Goal: Task Accomplishment & Management: Complete application form

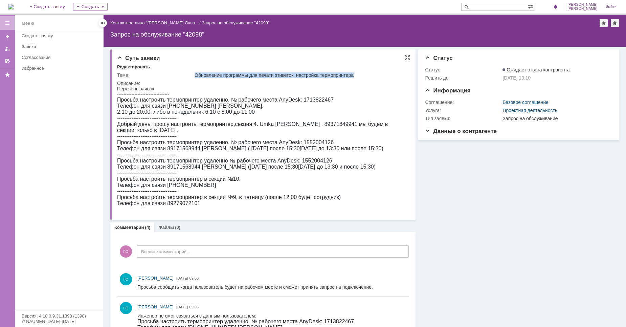
drag, startPoint x: 334, startPoint y: 73, endPoint x: 178, endPoint y: 73, distance: 156.5
click at [178, 73] on tr "Тема: Обновление программы для печати этикеток, настройка термопринтера" at bounding box center [262, 75] width 291 height 8
copy tr "Обновление программы для печати этикеток, настройка термопринтера"
click at [119, 57] on span "Суть заявки" at bounding box center [138, 58] width 43 height 6
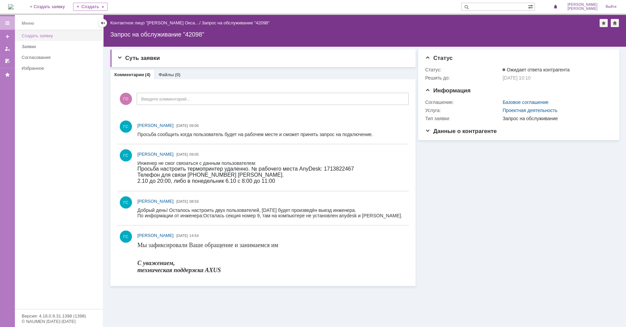
drag, startPoint x: 29, startPoint y: 47, endPoint x: 38, endPoint y: 35, distance: 15.0
click at [104, 25] on div at bounding box center [102, 22] width 5 height 5
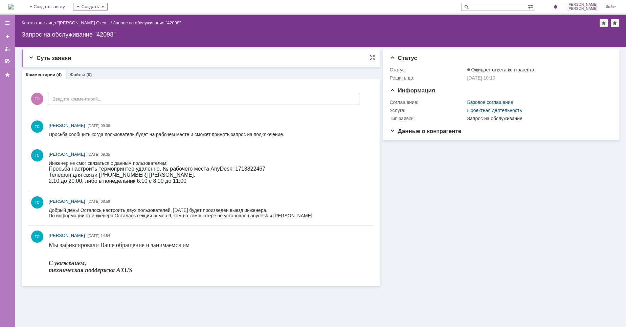
click at [40, 58] on span "Суть заявки" at bounding box center [49, 58] width 43 height 6
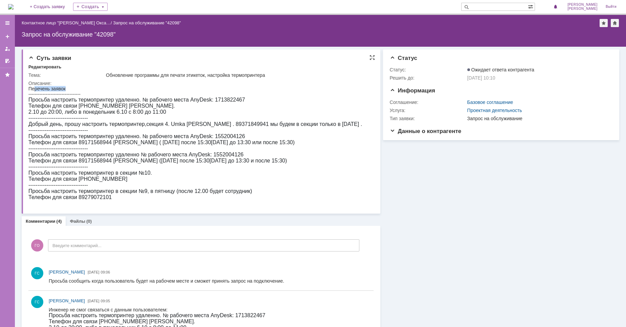
drag, startPoint x: 70, startPoint y: 88, endPoint x: 34, endPoint y: 90, distance: 36.3
click at [34, 90] on div "Перечень заявок --------------------------------- Просьба настроить термопринте…" at bounding box center [195, 146] width 334 height 120
click at [72, 88] on div "Перечень заявок --------------------------------- Просьба настроить термопринте…" at bounding box center [195, 146] width 334 height 120
drag, startPoint x: 39, startPoint y: 88, endPoint x: 28, endPoint y: 88, distance: 10.5
click at [28, 88] on div "Перечень заявок --------------------------------- Просьба настроить термопринте…" at bounding box center [195, 146] width 334 height 120
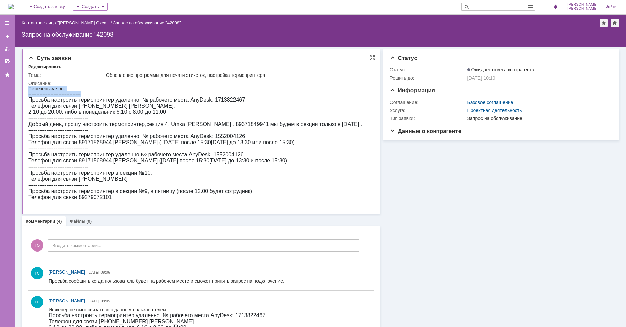
drag, startPoint x: 72, startPoint y: 93, endPoint x: 28, endPoint y: 88, distance: 44.4
click at [28, 88] on div "Перечень заявок --------------------------------- Просьба настроить термопринте…" at bounding box center [195, 146] width 334 height 120
copy div "Перечень заявок ---------------------------------"
drag, startPoint x: 93, startPoint y: 119, endPoint x: 29, endPoint y: 119, distance: 64.3
click at [29, 119] on div "Перечень заявок --------------------------------- Просьба настроить термопринте…" at bounding box center [195, 146] width 334 height 120
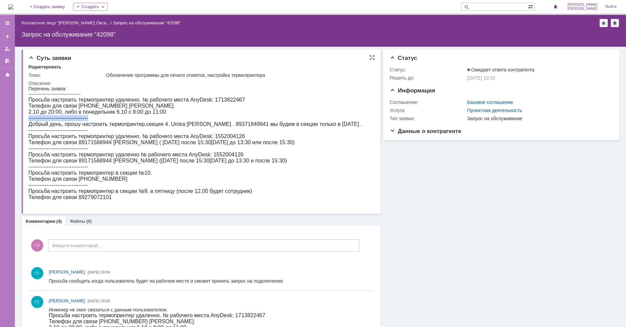
copy span "---------------------------------"
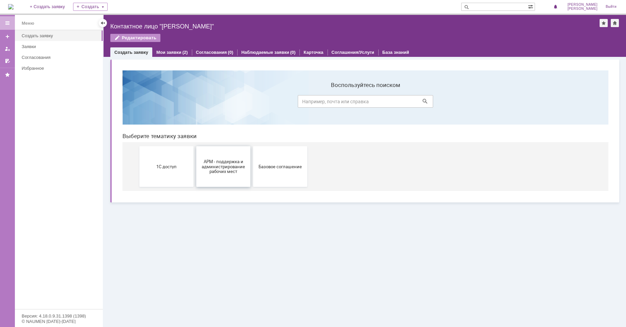
click at [230, 171] on span "АРМ - поддержка и администрирование рабочих мест" at bounding box center [223, 166] width 50 height 15
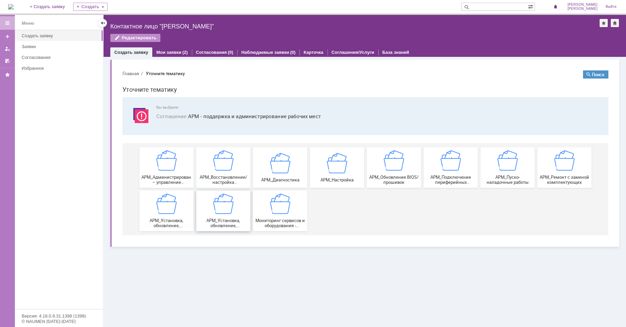
click at [222, 208] on img at bounding box center [223, 204] width 20 height 20
click at [163, 211] on img at bounding box center [166, 204] width 20 height 20
click at [292, 209] on div "Мониторинг сервисов и оборудования - мониторинг и анализ событий сервисов и обо…" at bounding box center [280, 211] width 50 height 35
click at [335, 171] on img at bounding box center [337, 163] width 20 height 20
click at [167, 205] on img at bounding box center [166, 204] width 20 height 20
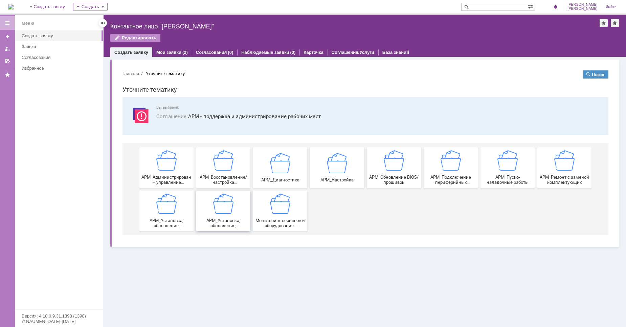
click at [237, 209] on div "АРМ_Установка, обновление, восстановление работоспособности прикладного ПО" at bounding box center [223, 211] width 50 height 35
click at [279, 206] on img at bounding box center [280, 204] width 20 height 20
click at [219, 212] on img at bounding box center [223, 204] width 20 height 20
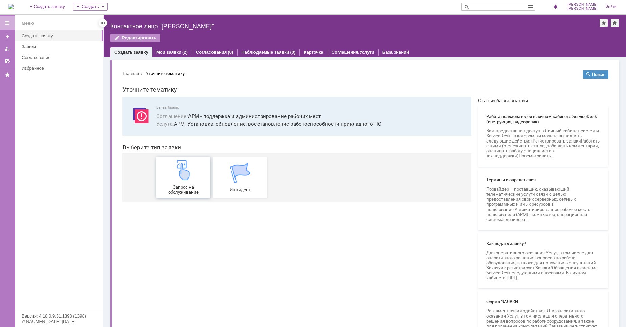
click at [188, 183] on div "Запрос на обслуживание" at bounding box center [183, 177] width 50 height 35
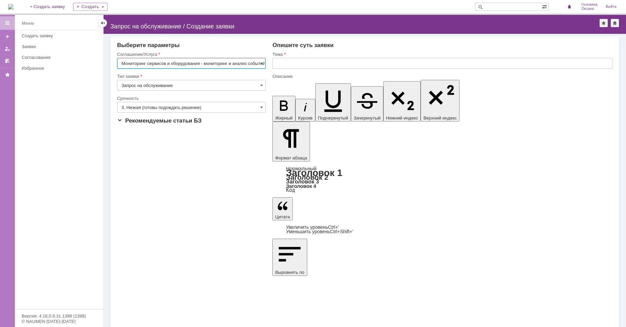
scroll to position [0, 215]
click at [206, 64] on input "АРМ_Установка, обновление, восстановление работоспособности прикладного ПО" at bounding box center [191, 63] width 149 height 11
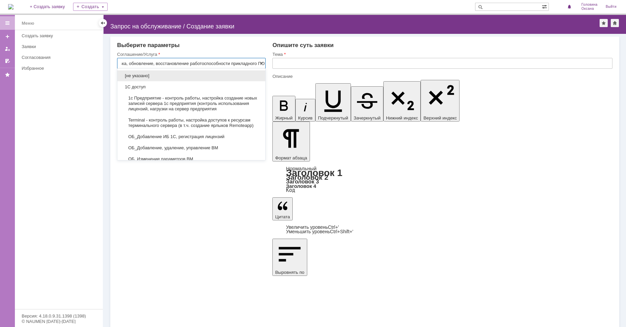
scroll to position [264, 0]
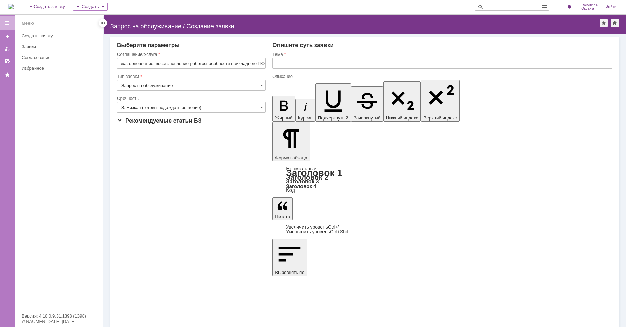
click at [220, 47] on div "Выберите параметры" at bounding box center [191, 45] width 149 height 7
type input "АРМ_Установка, обновление, восстановление работоспособности прикладного ПО"
click at [218, 106] on input "3. Низкая (готовы подождать решение)" at bounding box center [191, 107] width 149 height 11
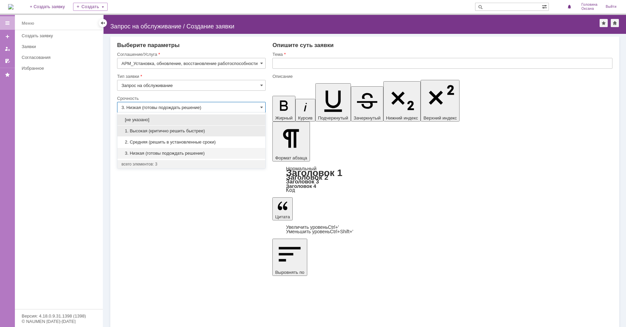
click at [162, 131] on span "1. Высокая (критично решить быстрее)" at bounding box center [192, 130] width 140 height 5
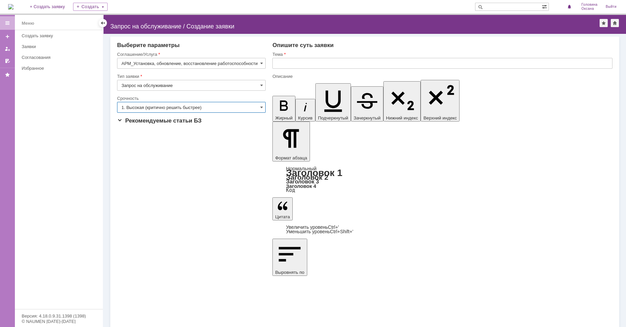
click at [287, 66] on input "text" at bounding box center [443, 63] width 340 height 11
type input "1. Высокая (критично решить быстрее)"
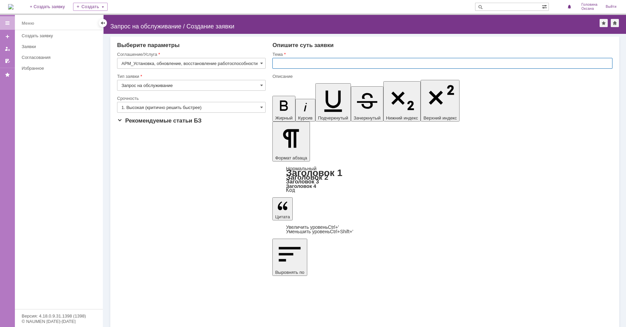
paste input "Обновление программы для печати этикеток, настройка термопринтера"
drag, startPoint x: 288, startPoint y: 63, endPoint x: 246, endPoint y: 64, distance: 42.0
type input "Обновление программы для печати этикеток, настройка термопринтера"
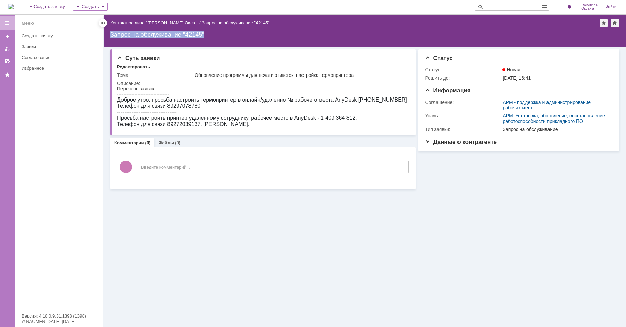
drag, startPoint x: 210, startPoint y: 35, endPoint x: 112, endPoint y: 34, distance: 98.2
click at [112, 34] on div "Запрос на обслуживание "42145"" at bounding box center [364, 34] width 509 height 7
copy div "Запрос на обслуживание "42145""
click at [43, 47] on div "Заявки" at bounding box center [60, 46] width 77 height 5
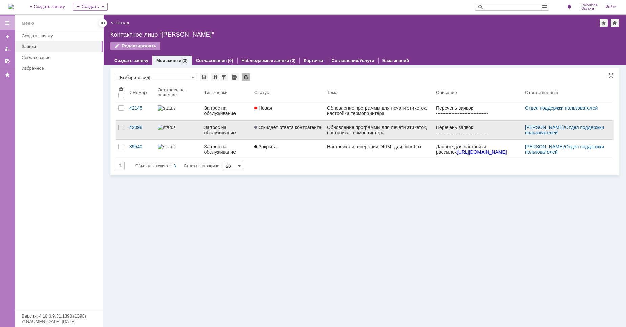
click at [284, 132] on link "Ожидает ответа контрагента" at bounding box center [288, 130] width 72 height 19
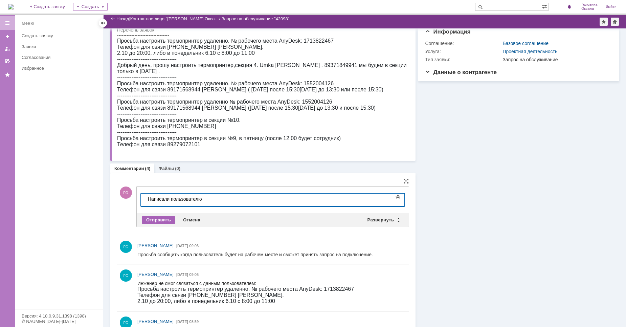
click at [163, 219] on div "Отправить" at bounding box center [158, 220] width 33 height 8
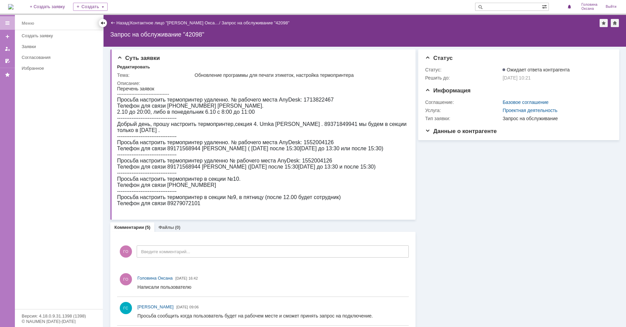
click at [106, 24] on div at bounding box center [103, 23] width 8 height 8
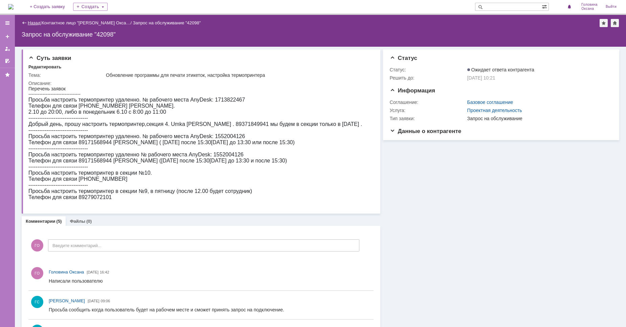
click at [29, 22] on link "Назад" at bounding box center [34, 22] width 13 height 5
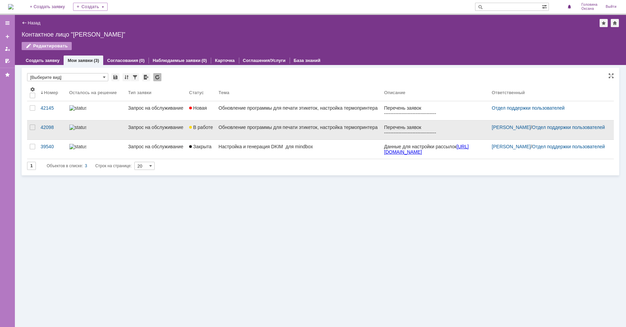
click at [302, 130] on div "Обновление программы для печати этикеток, настройка термопринтера" at bounding box center [299, 127] width 160 height 5
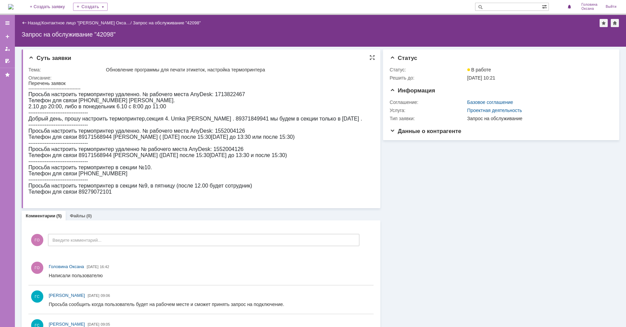
click at [30, 59] on span "Суть заявки" at bounding box center [49, 58] width 43 height 6
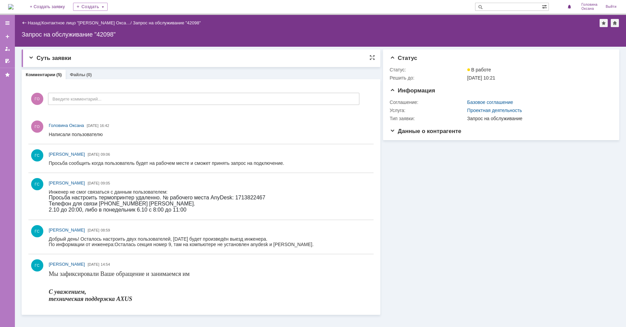
click at [29, 58] on span "Суть заявки" at bounding box center [49, 58] width 43 height 6
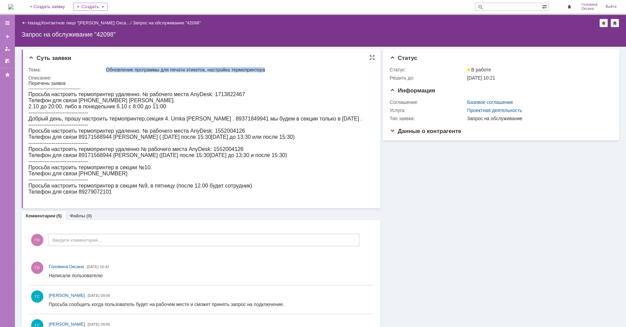
drag, startPoint x: 280, startPoint y: 70, endPoint x: 105, endPoint y: 69, distance: 174.4
click at [105, 69] on td "Обновление программы для печати этикеток, настройка термопринтера" at bounding box center [238, 70] width 267 height 8
copy div "Обновление программы для печати этикеток, настройка термопринтера"
click at [30, 56] on span "Суть заявки" at bounding box center [49, 58] width 43 height 6
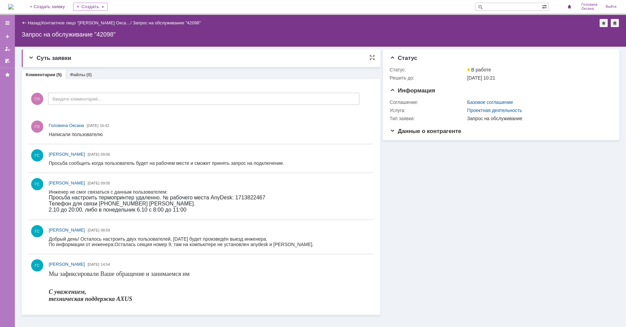
click at [30, 59] on span "Суть заявки" at bounding box center [49, 58] width 43 height 6
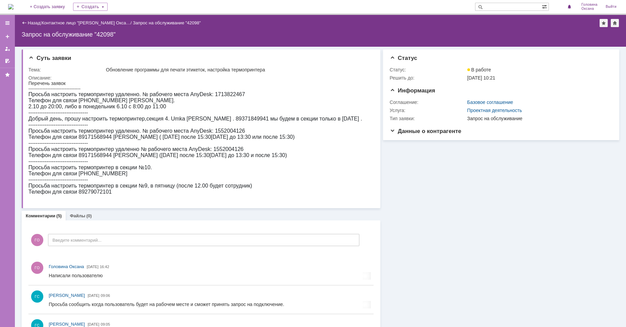
click at [23, 24] on div "Назад" at bounding box center [31, 22] width 19 height 5
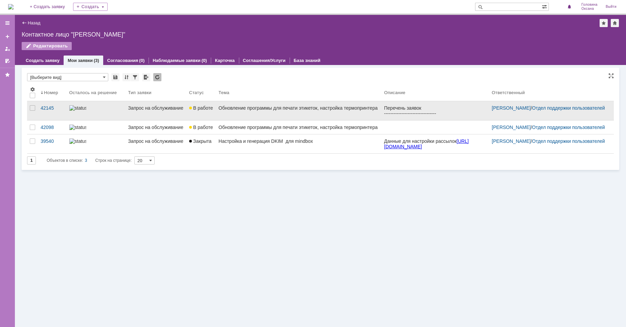
click at [269, 111] on div "Обновление программы для печати этикеток, настройка термопринтера" at bounding box center [299, 107] width 160 height 5
